Goal: Use online tool/utility: Utilize a website feature to perform a specific function

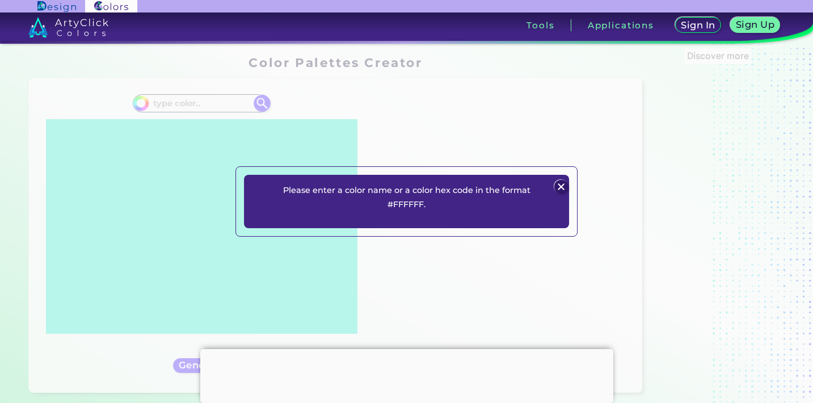
click at [564, 188] on img at bounding box center [562, 187] width 14 height 14
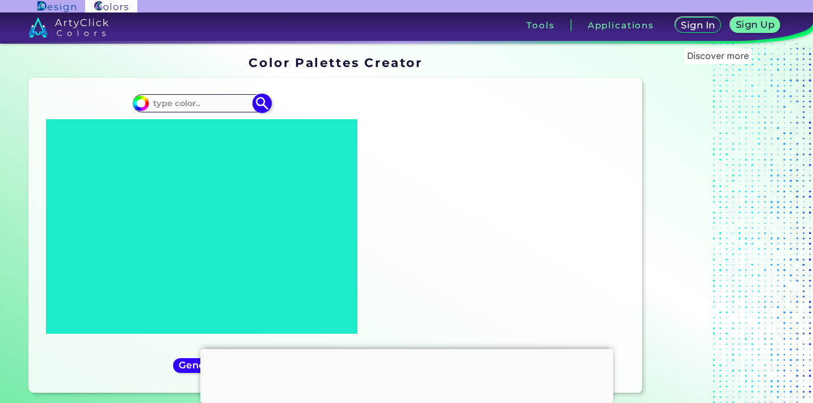
click at [201, 103] on input at bounding box center [201, 102] width 105 height 15
type input "#F7F3F0"
type input "#f7f3f0"
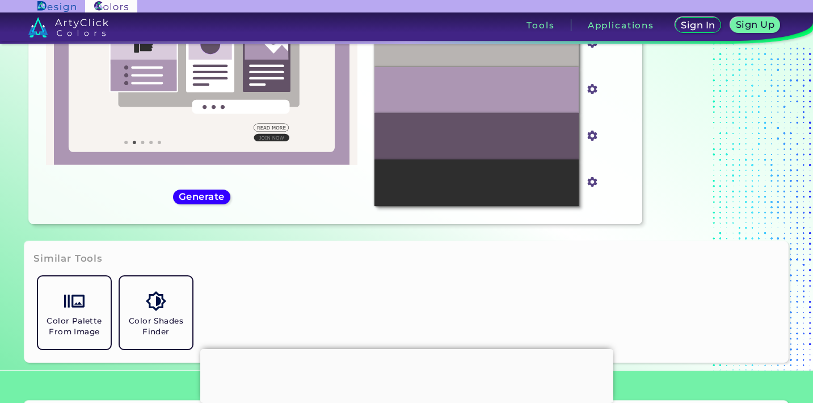
scroll to position [165, 0]
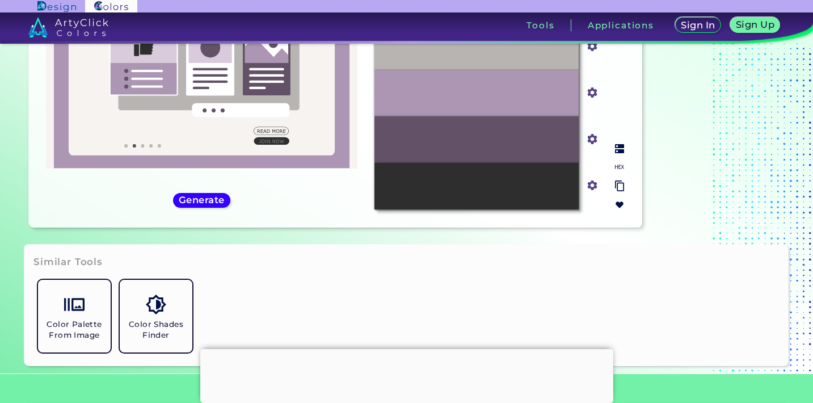
click at [530, 200] on div "#2E2E2E" at bounding box center [476, 186] width 204 height 46
click at [594, 184] on input "#2e2e2e" at bounding box center [590, 184] width 14 height 14
click at [717, 181] on section "Discover more" at bounding box center [717, 62] width 142 height 350
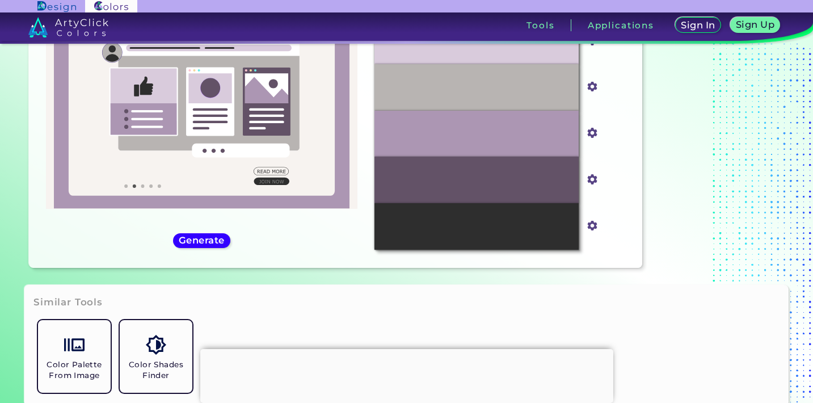
scroll to position [169, 0]
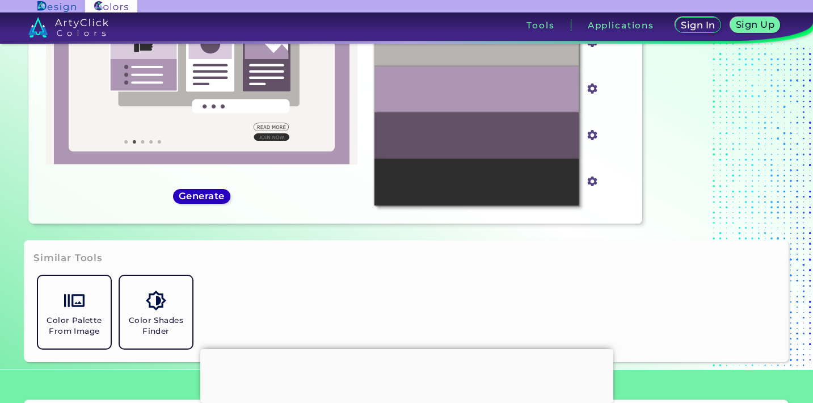
click at [213, 198] on h5 "Generate" at bounding box center [201, 196] width 41 height 9
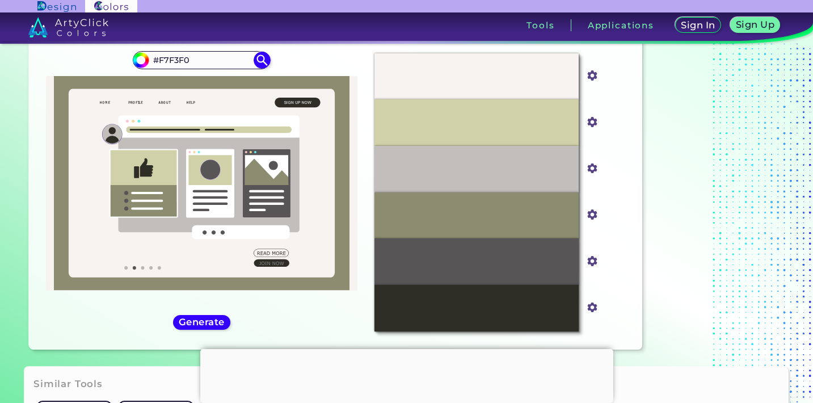
scroll to position [37, 0]
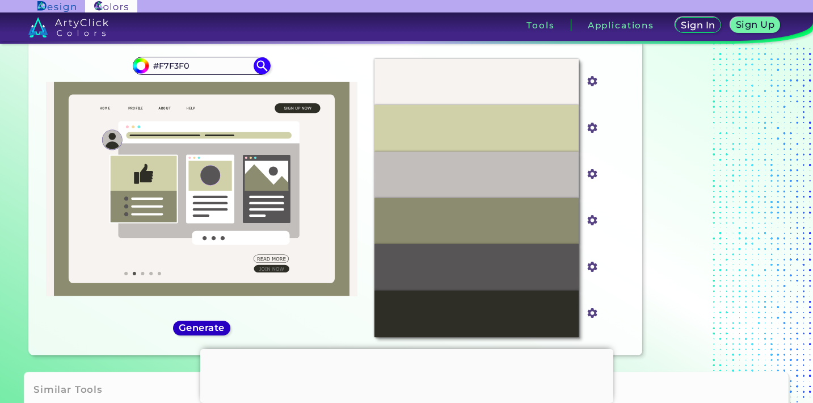
click at [201, 328] on h5 "Generate" at bounding box center [202, 327] width 42 height 9
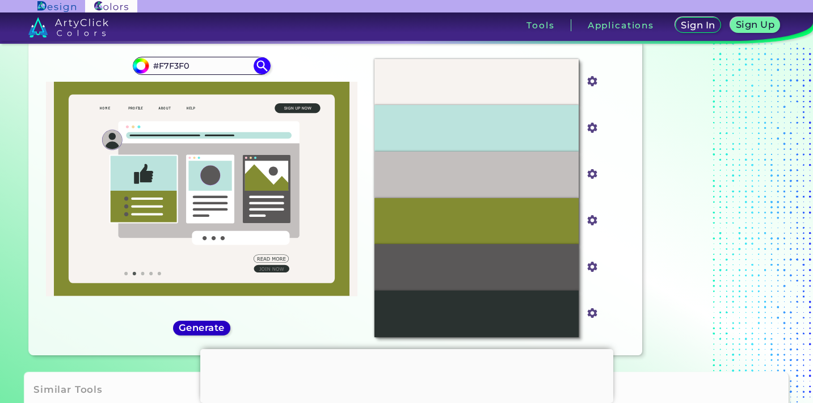
click at [201, 328] on h5 "Generate" at bounding box center [201, 327] width 41 height 9
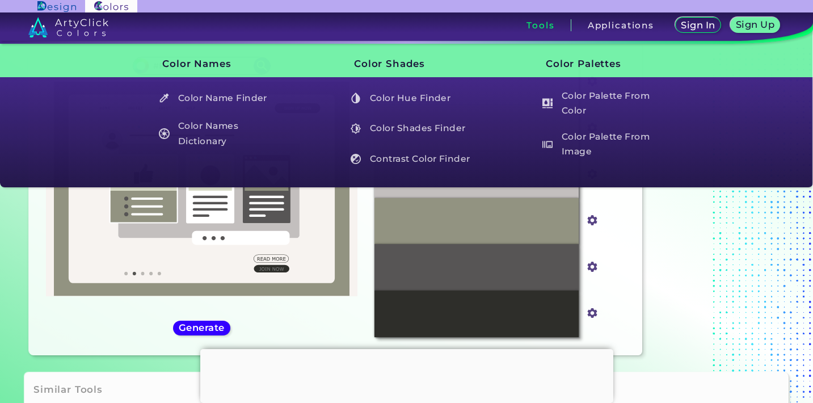
click at [3, 349] on section "Color Palettes Creator Color Palettes Creator Oops - something went wrong. Plea…" at bounding box center [406, 189] width 813 height 366
click at [673, 277] on section "Discover more" at bounding box center [717, 189] width 142 height 350
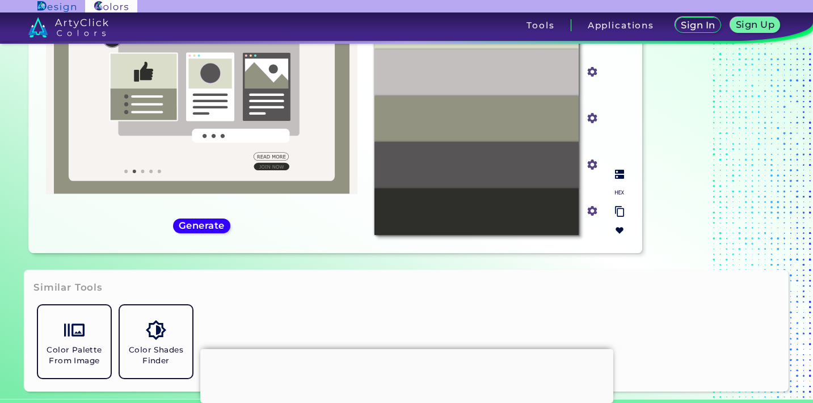
scroll to position [140, 0]
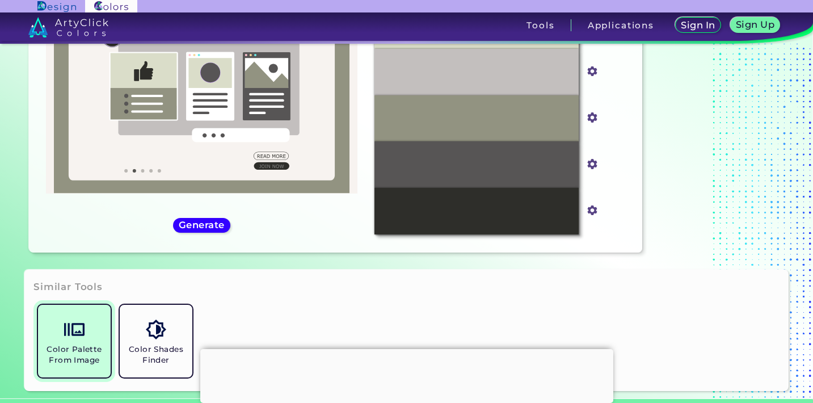
click at [87, 331] on link "Color Palette From Image" at bounding box center [74, 341] width 82 height 82
